Goal: Task Accomplishment & Management: Manage account settings

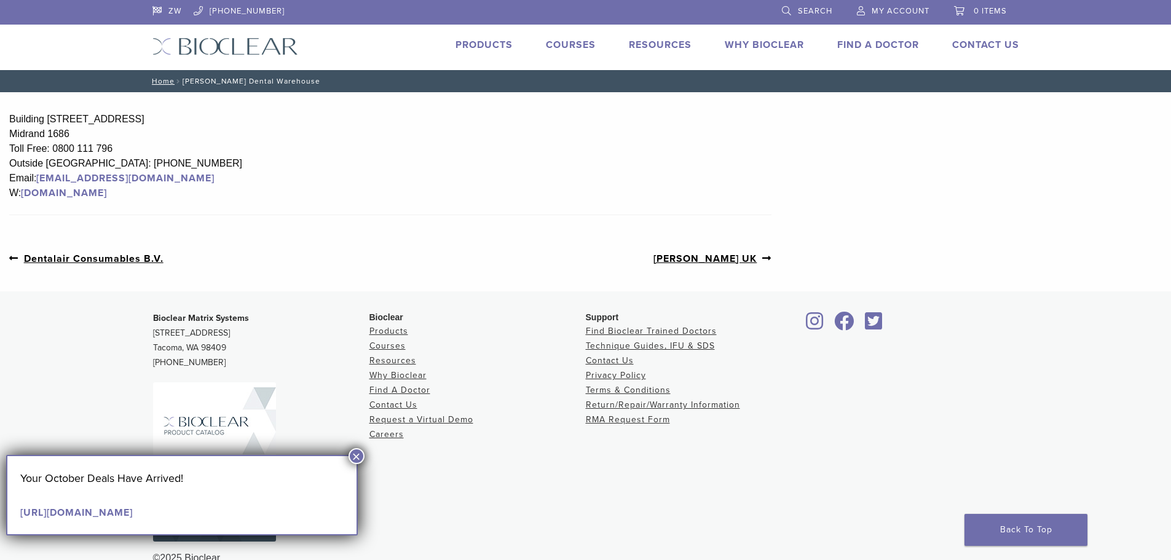
click at [882, 9] on span "My Account" at bounding box center [901, 11] width 58 height 10
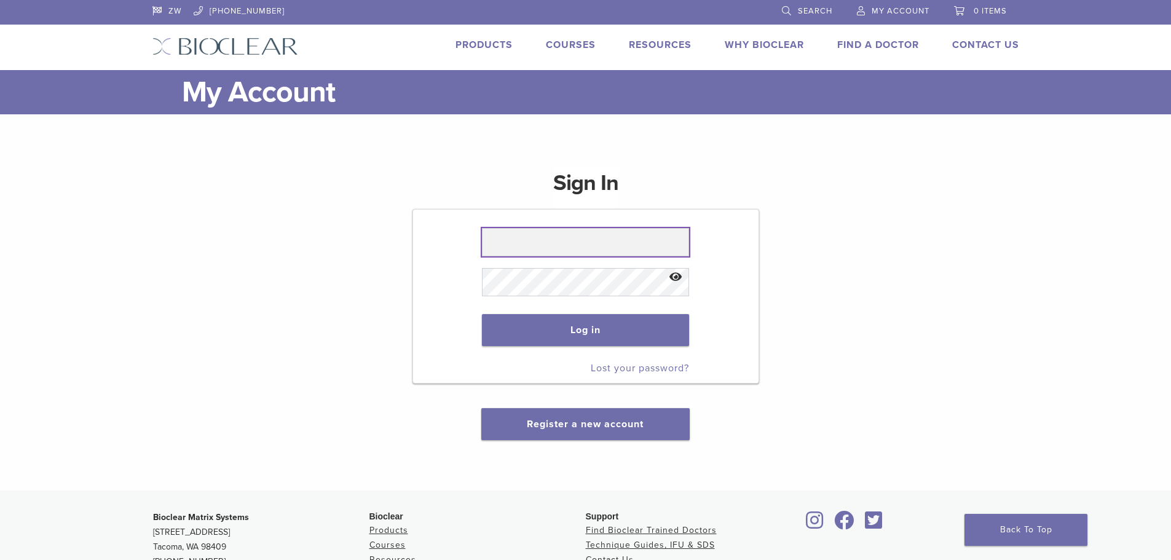
click at [572, 244] on input "text" at bounding box center [585, 242] width 207 height 28
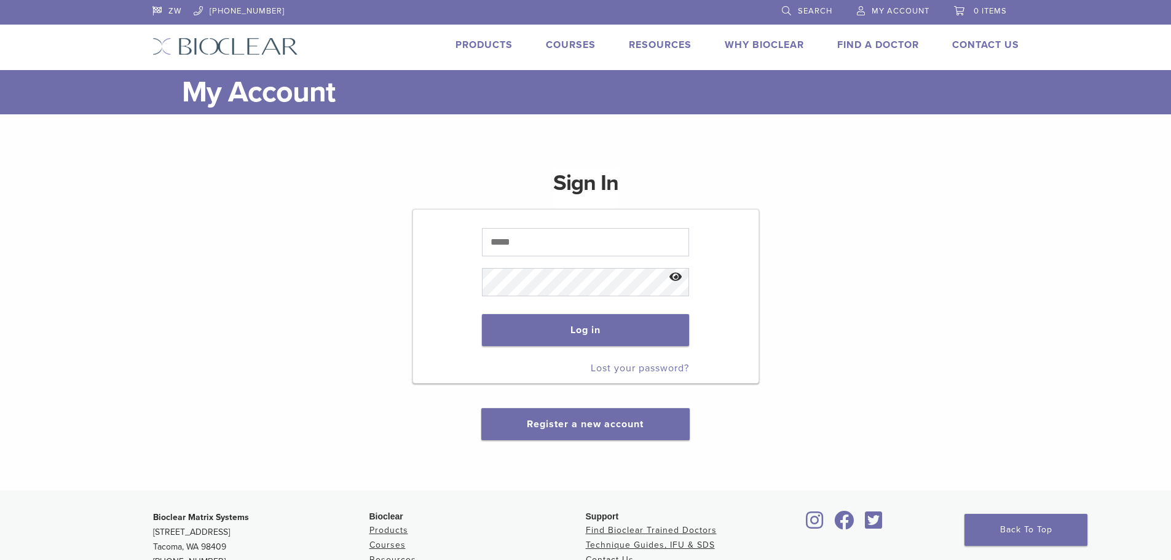
drag, startPoint x: 875, startPoint y: 247, endPoint x: 868, endPoint y: 243, distance: 7.4
click at [875, 246] on div "Sign In Log in Lost your password? Register a new account" at bounding box center [585, 297] width 867 height 286
